Goal: Book appointment/travel/reservation

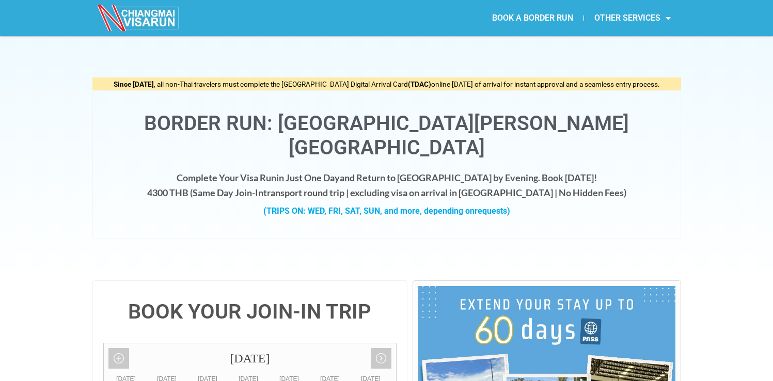
click at [177, 85] on span "Since [DATE] , all non-Thai travelers must complete the [GEOGRAPHIC_DATA] Digit…" at bounding box center [387, 84] width 546 height 8
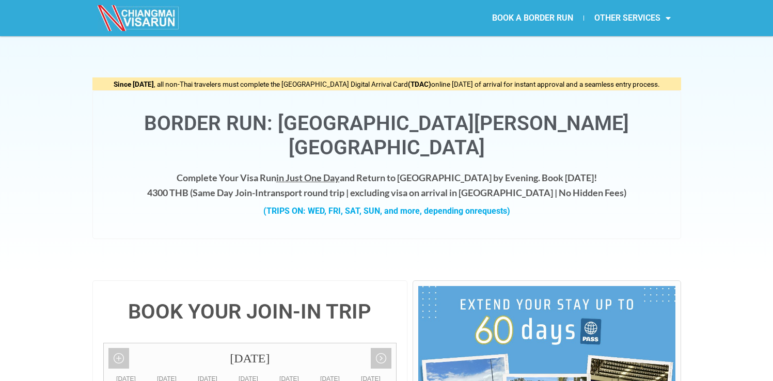
click at [177, 85] on span "Since [DATE] , all non-Thai travelers must complete the [GEOGRAPHIC_DATA] Digit…" at bounding box center [387, 84] width 546 height 8
click at [400, 170] on h4 "Complete Your Visa Run in Just One Day and Return to [GEOGRAPHIC_DATA] by Eveni…" at bounding box center [386, 185] width 567 height 30
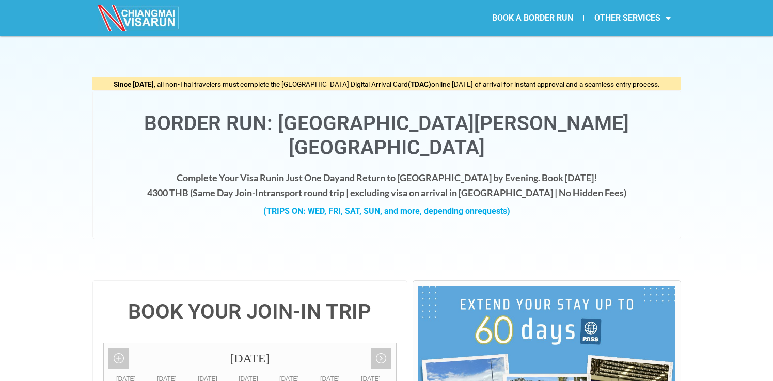
click at [335, 172] on span "in Just One Day" at bounding box center [308, 177] width 64 height 11
